Goal: Transaction & Acquisition: Purchase product/service

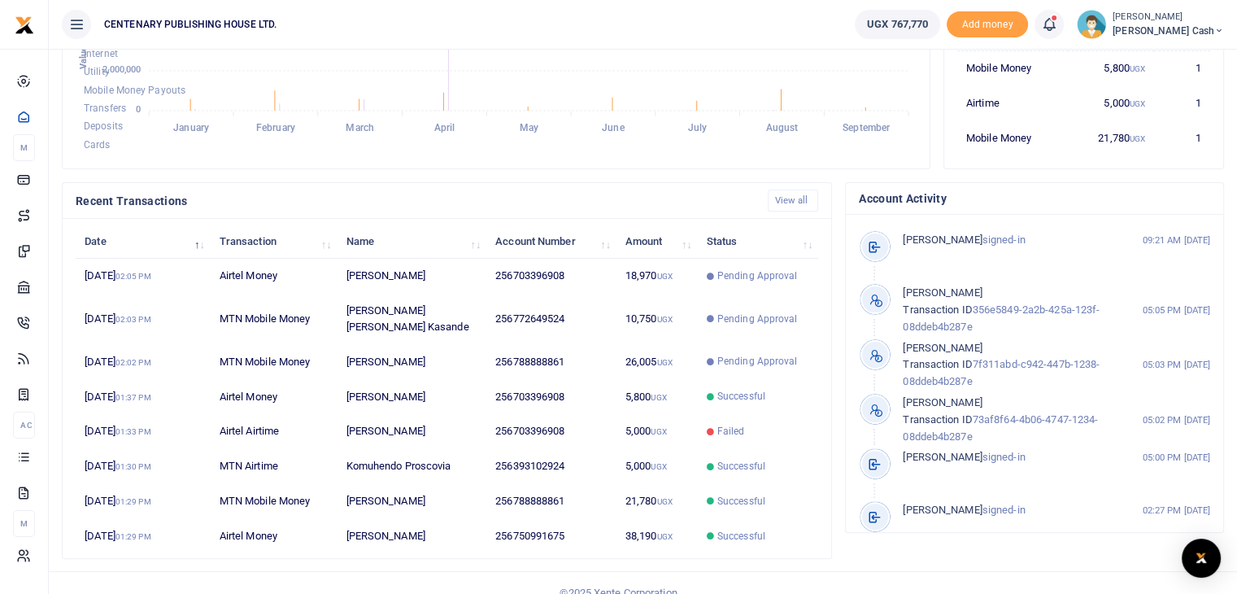
scroll to position [375, 0]
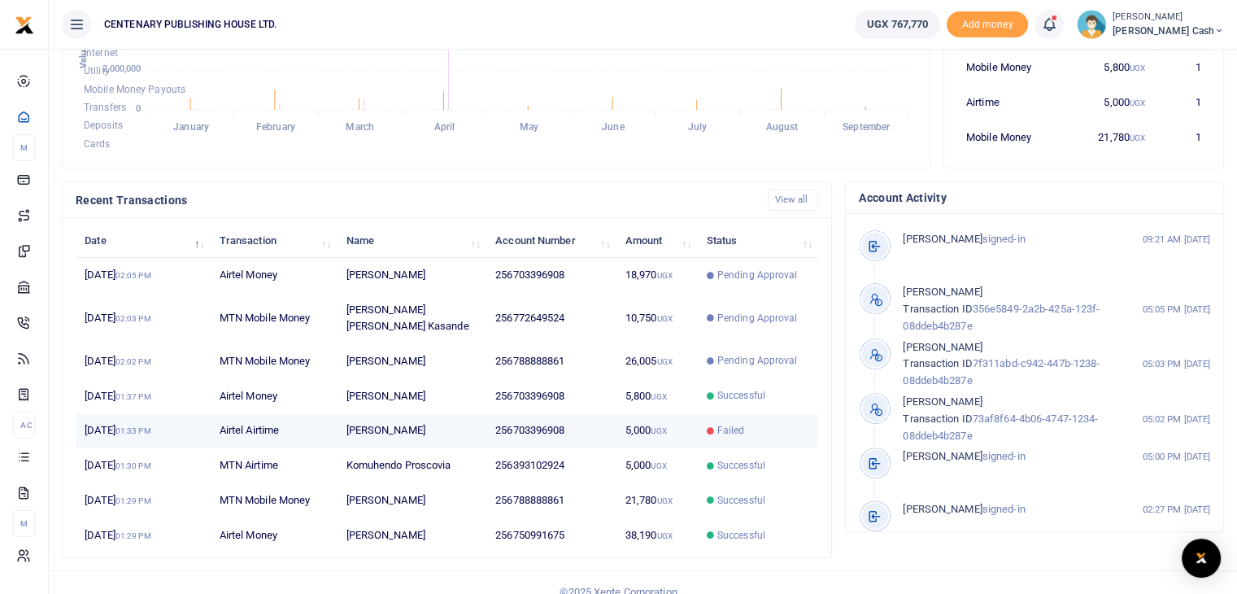
click at [713, 427] on icon at bounding box center [710, 430] width 7 height 7
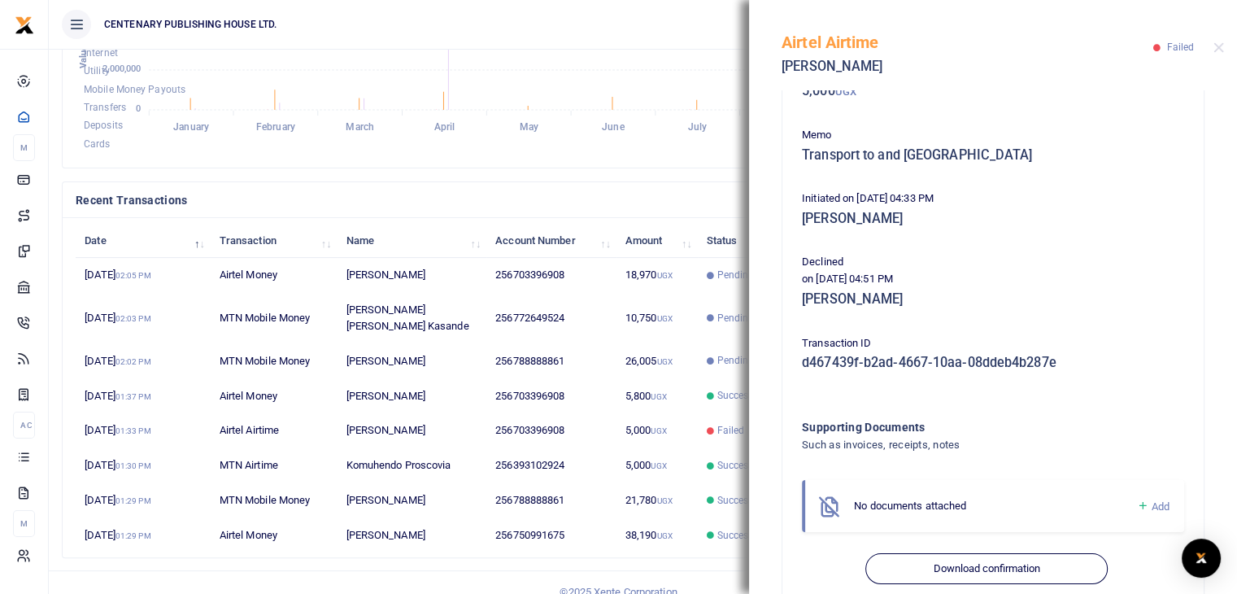
scroll to position [144, 0]
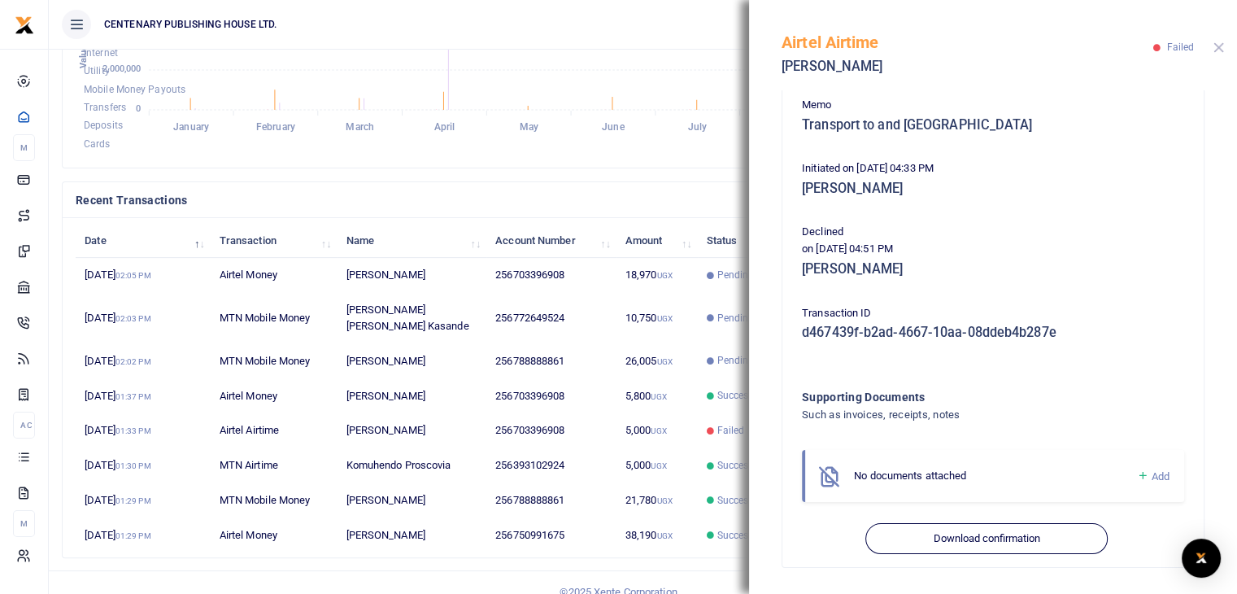
click at [1221, 50] on button "Close" at bounding box center [1219, 47] width 11 height 11
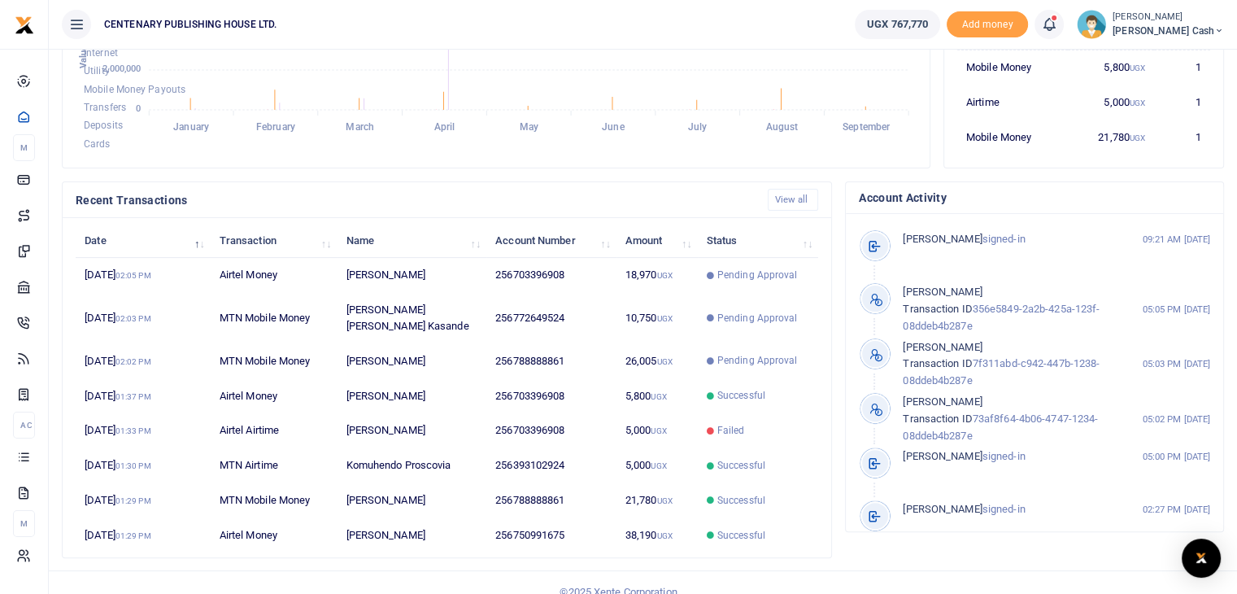
click at [1058, 23] on icon at bounding box center [1049, 24] width 16 height 18
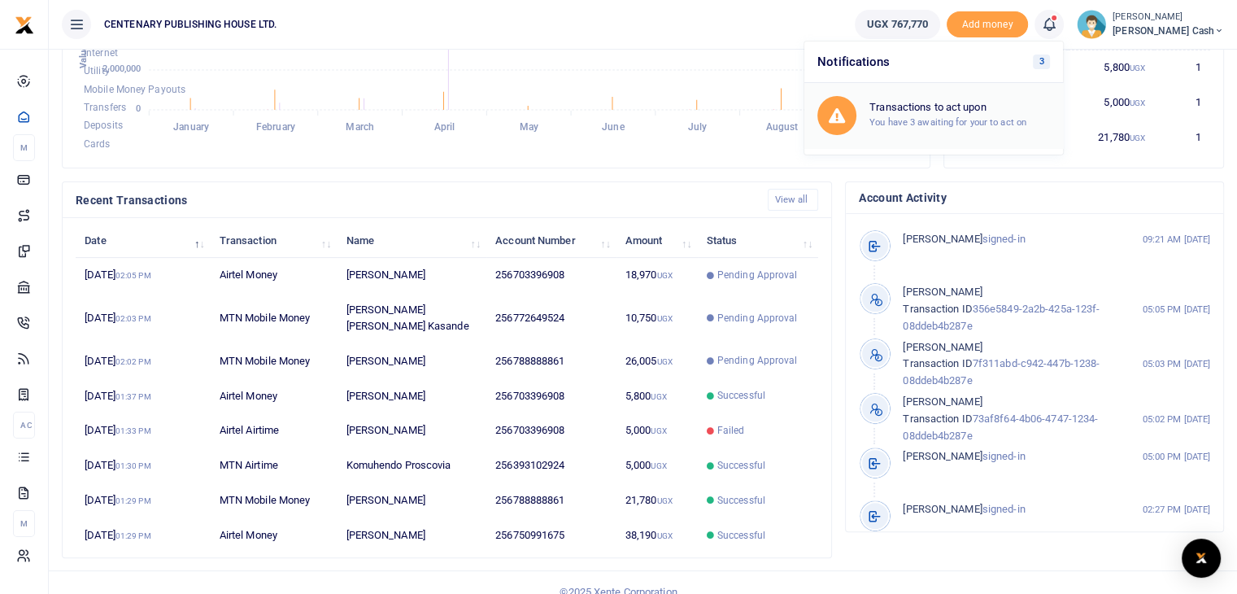
click at [1019, 116] on small "You have 3 awaiting for your to act on" at bounding box center [948, 121] width 157 height 11
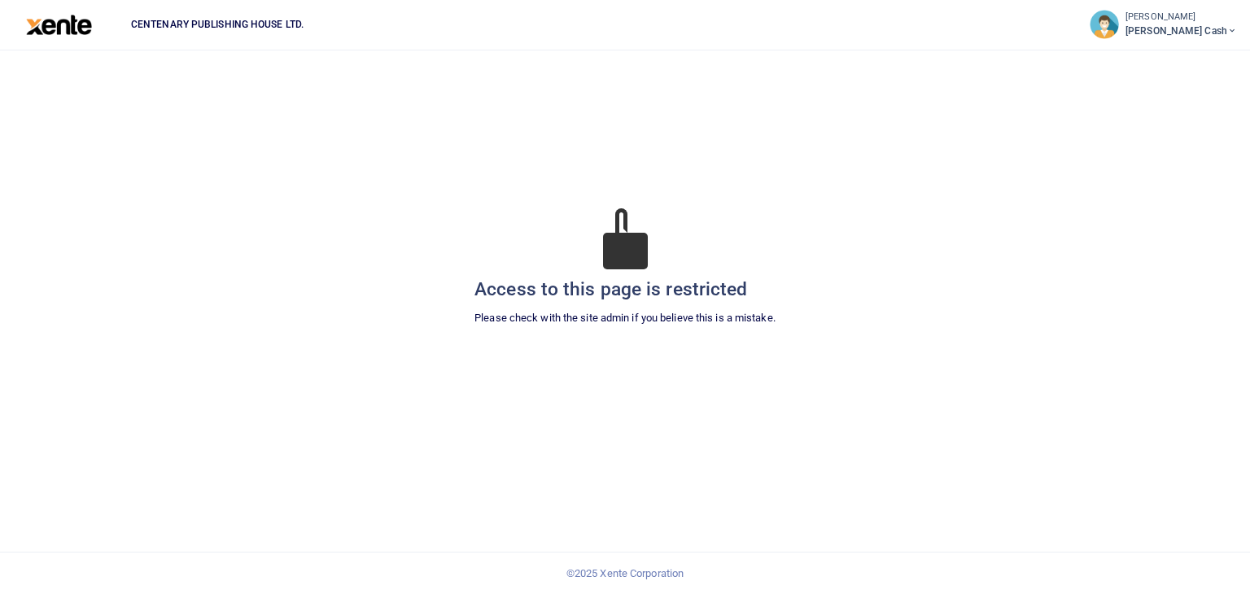
click at [1185, 28] on span "[PERSON_NAME] Cash" at bounding box center [1180, 31] width 111 height 15
click at [860, 165] on div "Access to this page is restricted Please check with the site admin if you belie…" at bounding box center [625, 286] width 1224 height 475
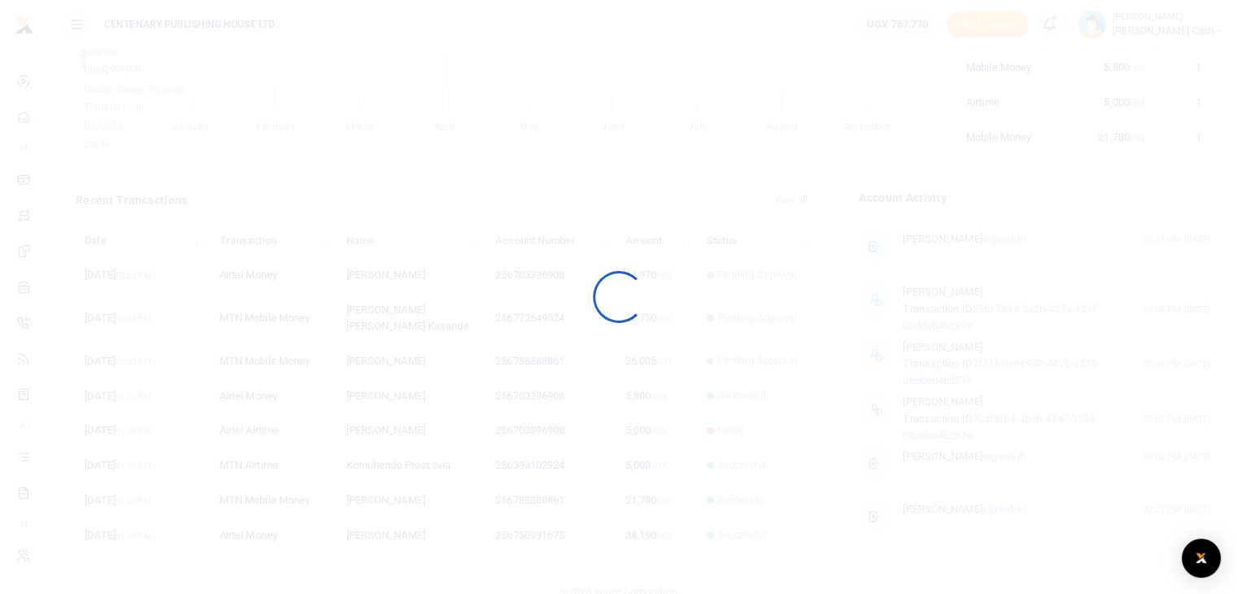
scroll to position [216, 241]
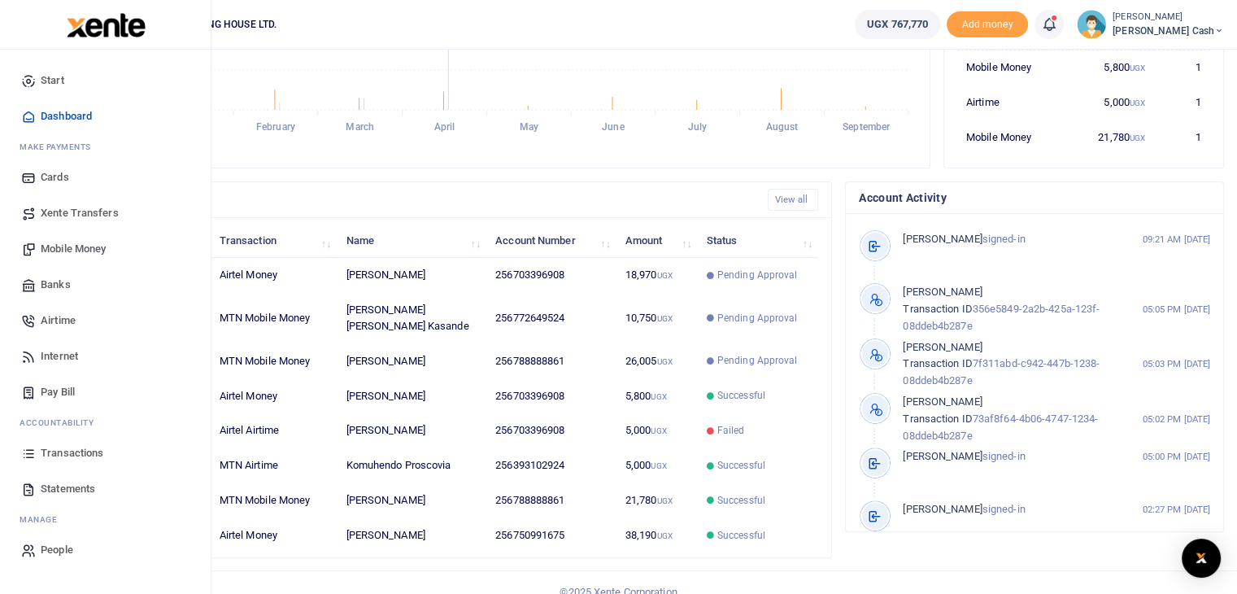
click at [47, 322] on span "Airtime" at bounding box center [58, 320] width 35 height 16
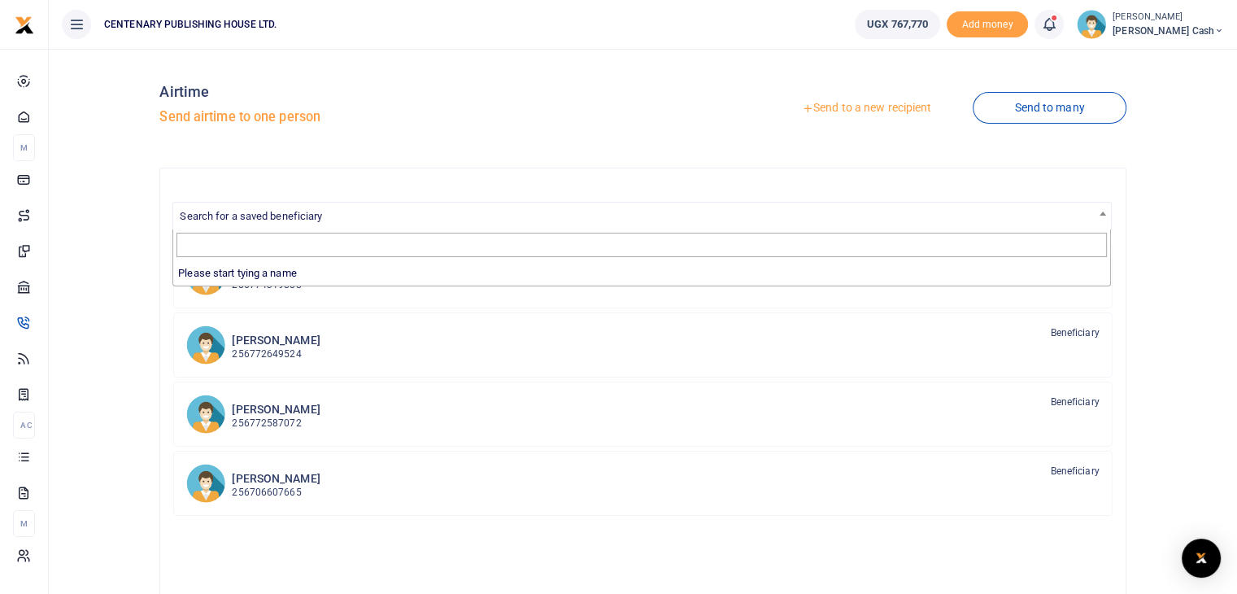
click at [315, 220] on span "Search for a saved beneficiary" at bounding box center [251, 216] width 142 height 12
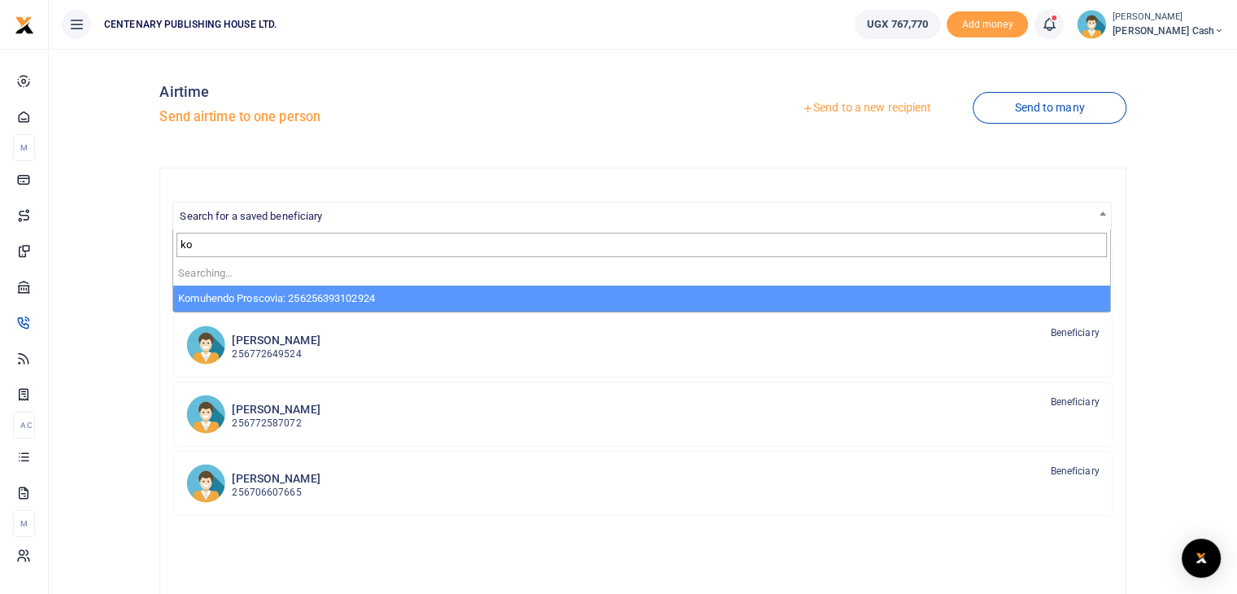
type input "k"
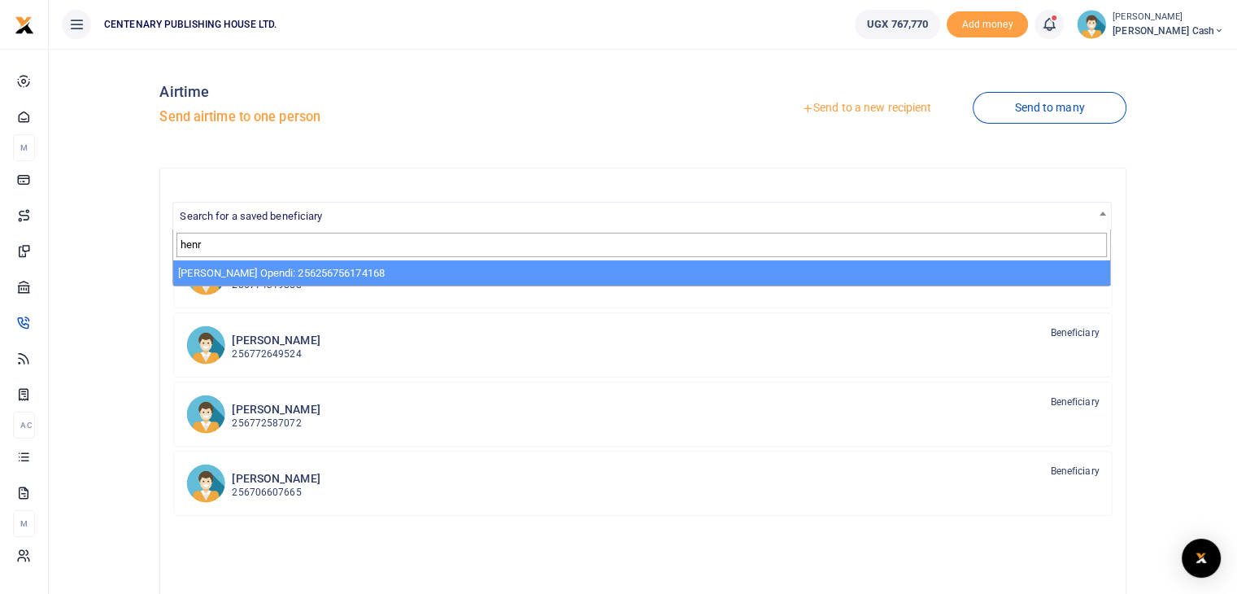
type input "henr"
select select "3539"
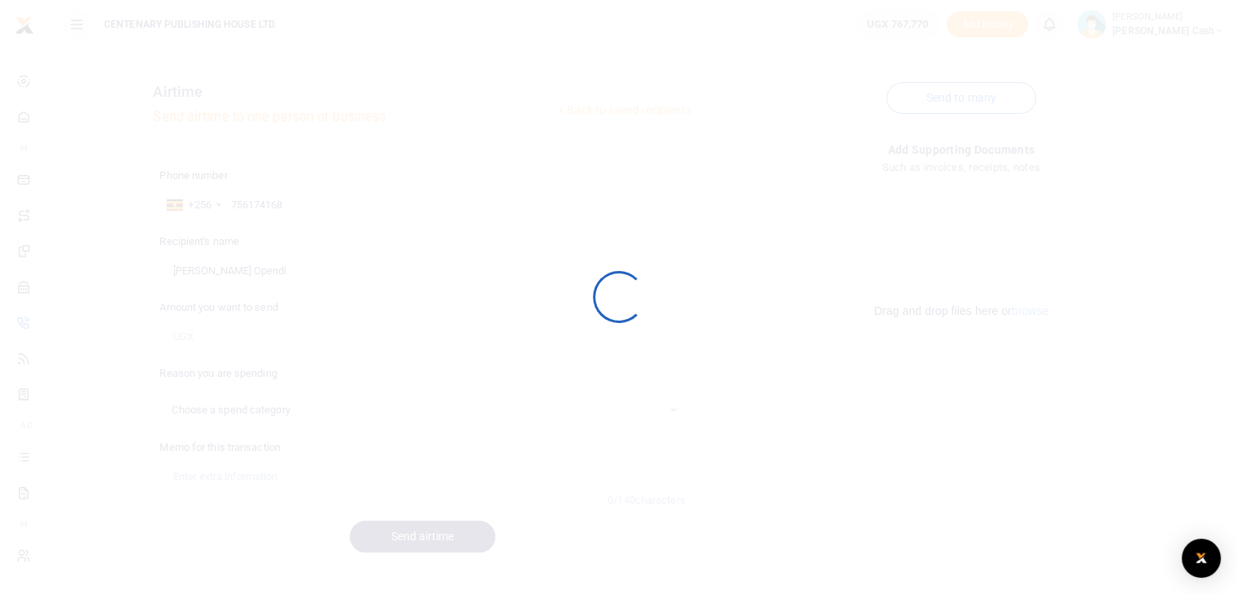
select select
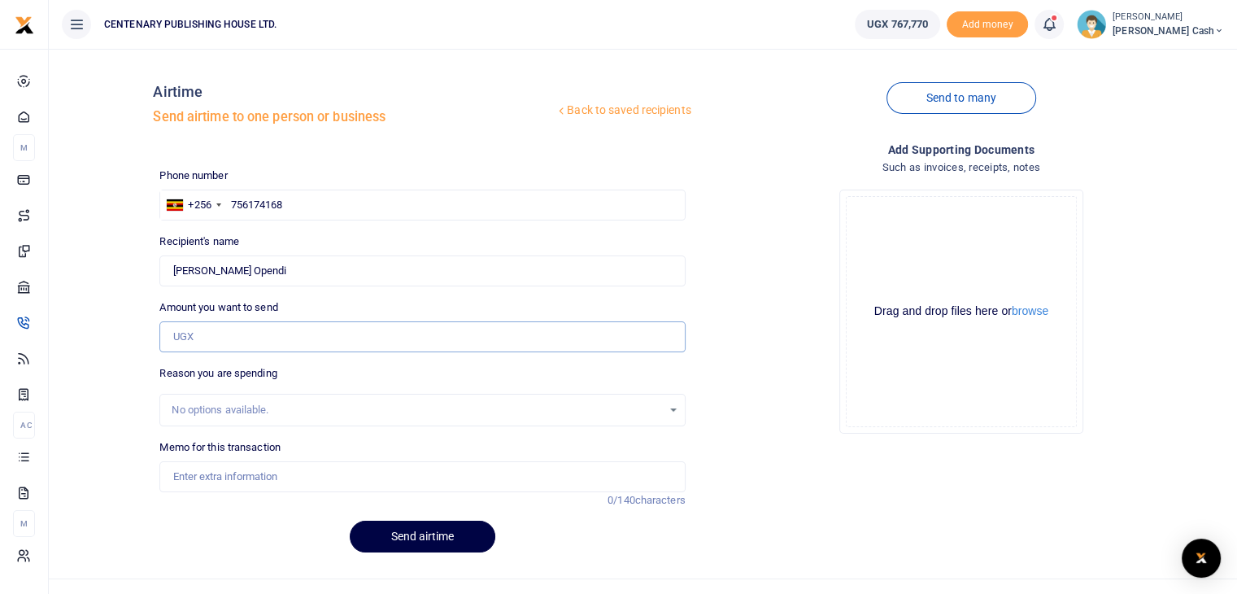
click at [208, 331] on input "Amount you want to send" at bounding box center [422, 336] width 526 height 31
type input "5,000"
click at [203, 479] on input "Memo for this transaction" at bounding box center [422, 476] width 526 height 31
type input "Office airtime"
click at [398, 538] on button "Send airtime" at bounding box center [423, 537] width 146 height 32
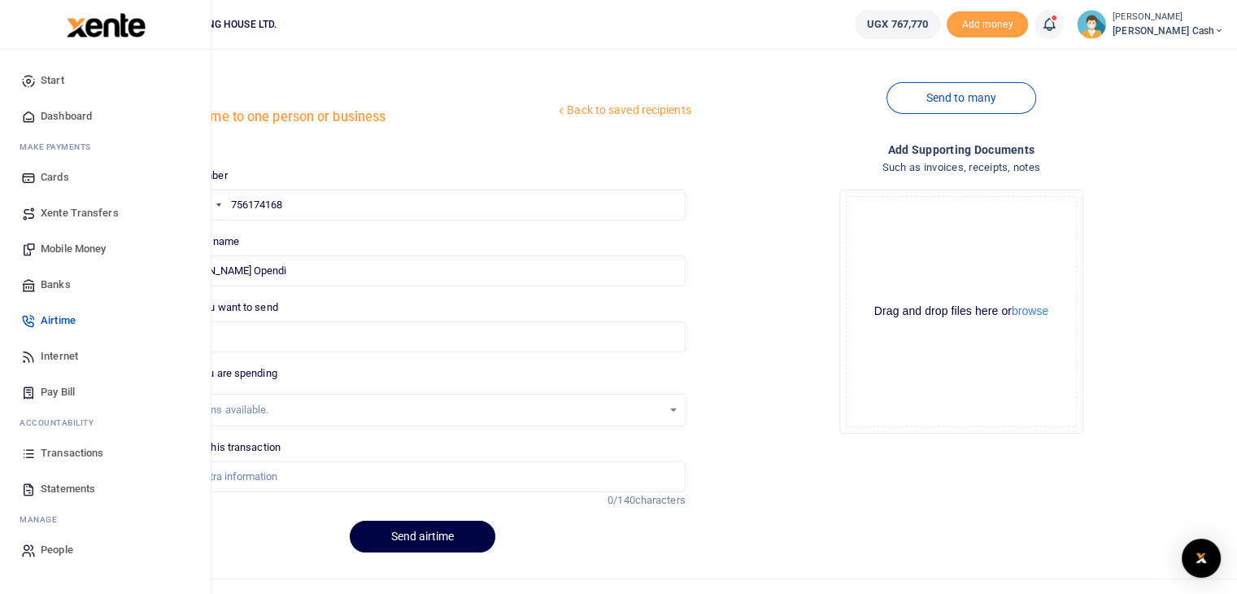
click at [68, 117] on span "Dashboard" at bounding box center [66, 116] width 51 height 16
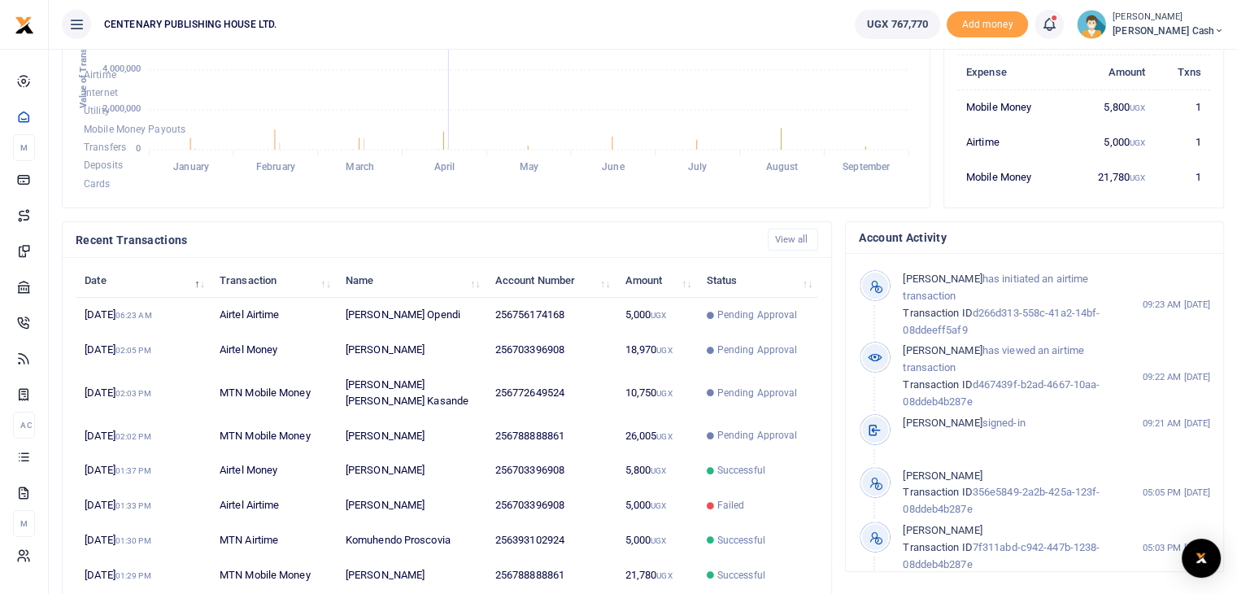
scroll to position [375, 0]
